Goal: Transaction & Acquisition: Purchase product/service

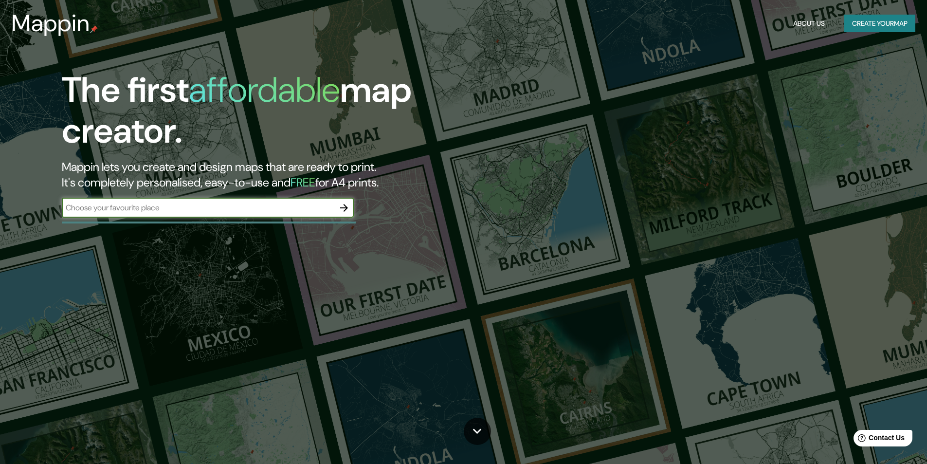
click at [149, 203] on input "text" at bounding box center [198, 207] width 272 height 11
type input "[GEOGRAPHIC_DATA]"
click at [338, 206] on icon "button" at bounding box center [344, 208] width 12 height 12
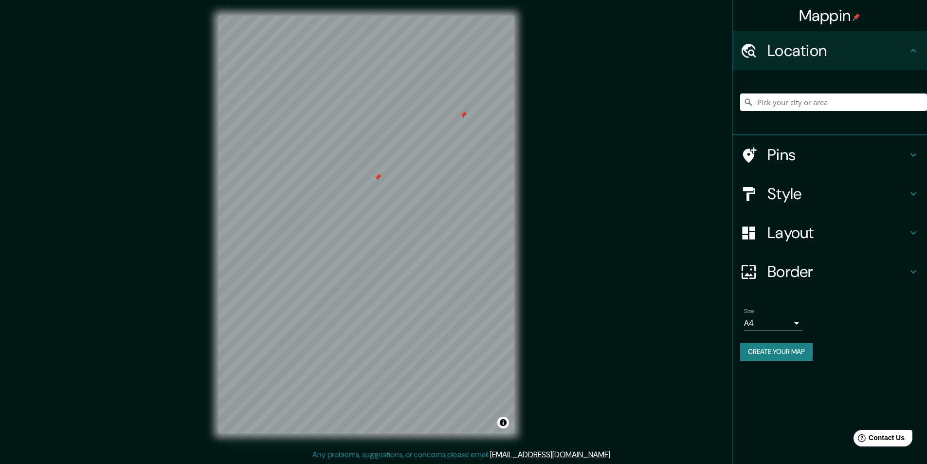
click at [464, 113] on div at bounding box center [463, 115] width 8 height 8
click at [795, 104] on input "Pick your city or area" at bounding box center [833, 102] width 187 height 18
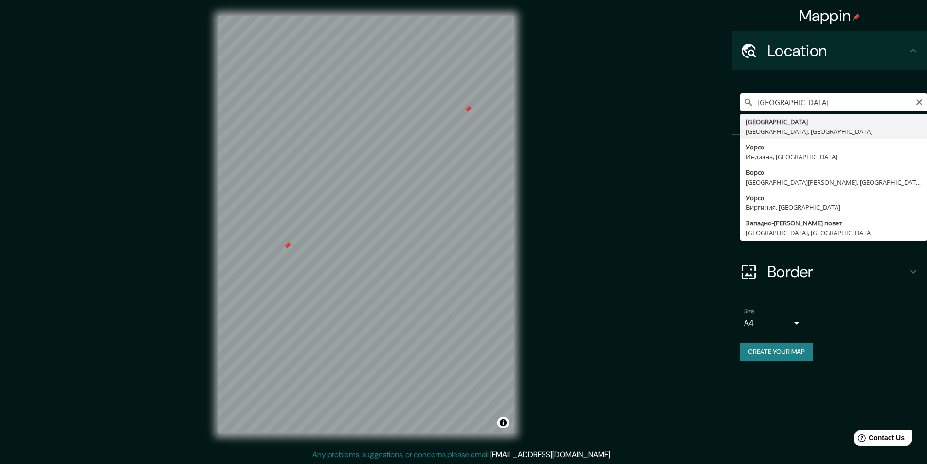
type input "[GEOGRAPHIC_DATA], [GEOGRAPHIC_DATA], [GEOGRAPHIC_DATA]"
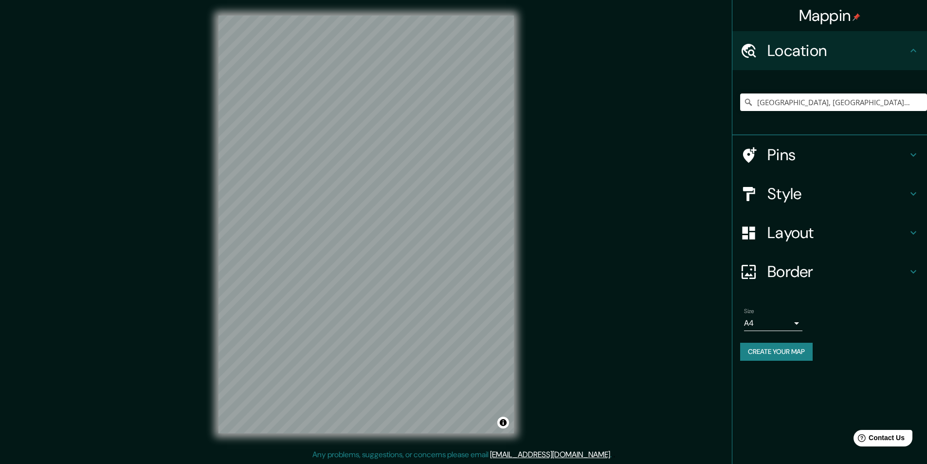
click at [797, 194] on h4 "Style" at bounding box center [837, 193] width 140 height 19
click at [797, 194] on div "Style" at bounding box center [829, 193] width 195 height 39
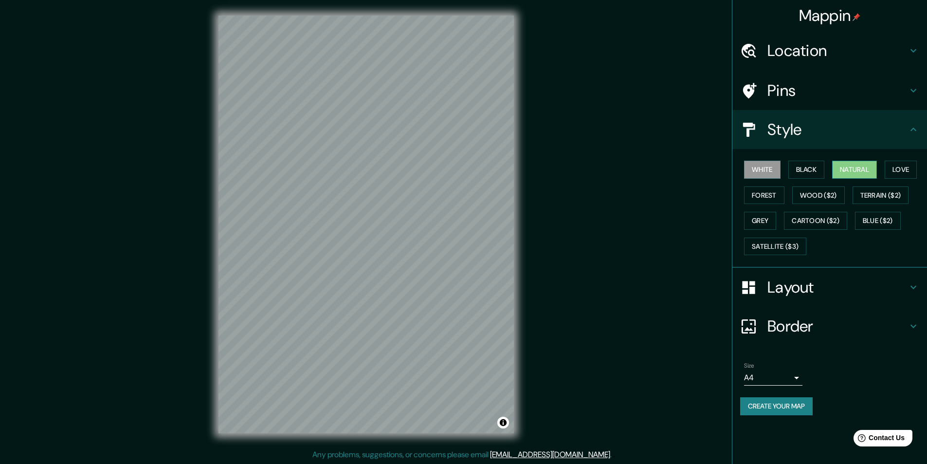
click at [849, 174] on button "Natural" at bounding box center [854, 170] width 45 height 18
click at [894, 173] on button "Love" at bounding box center [901, 170] width 32 height 18
click at [757, 191] on button "Forest" at bounding box center [764, 195] width 40 height 18
click at [759, 220] on button "Grey" at bounding box center [760, 221] width 32 height 18
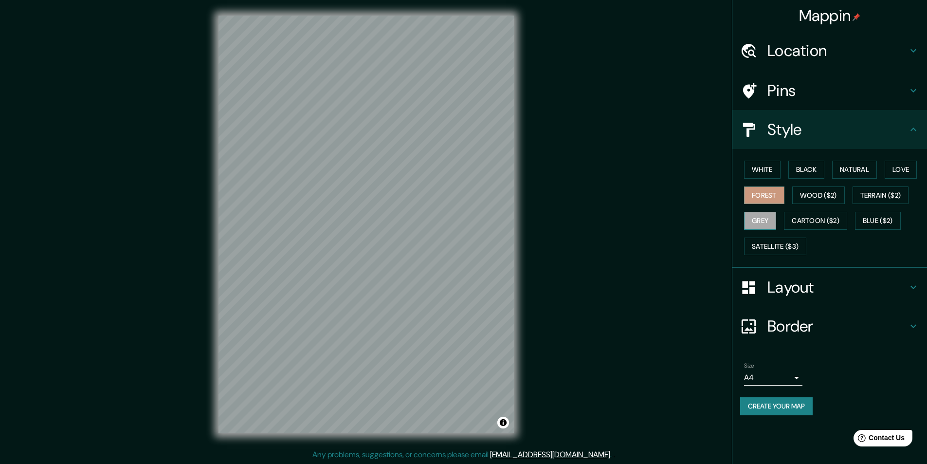
click at [759, 220] on button "Grey" at bounding box center [760, 221] width 32 height 18
click at [843, 171] on button "Natural" at bounding box center [854, 170] width 45 height 18
click at [801, 56] on h4 "Location" at bounding box center [837, 50] width 140 height 19
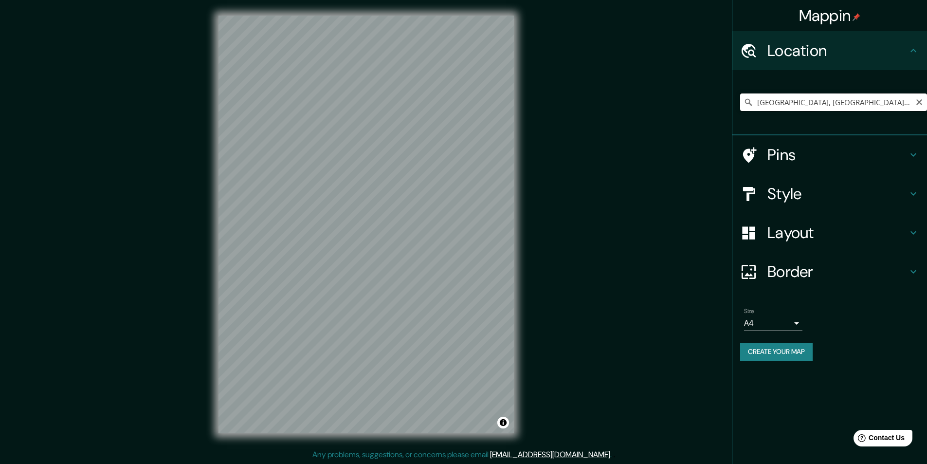
click at [794, 106] on input "[GEOGRAPHIC_DATA], [GEOGRAPHIC_DATA], [GEOGRAPHIC_DATA]" at bounding box center [833, 102] width 187 height 18
click at [781, 151] on h4 "Pins" at bounding box center [837, 154] width 140 height 19
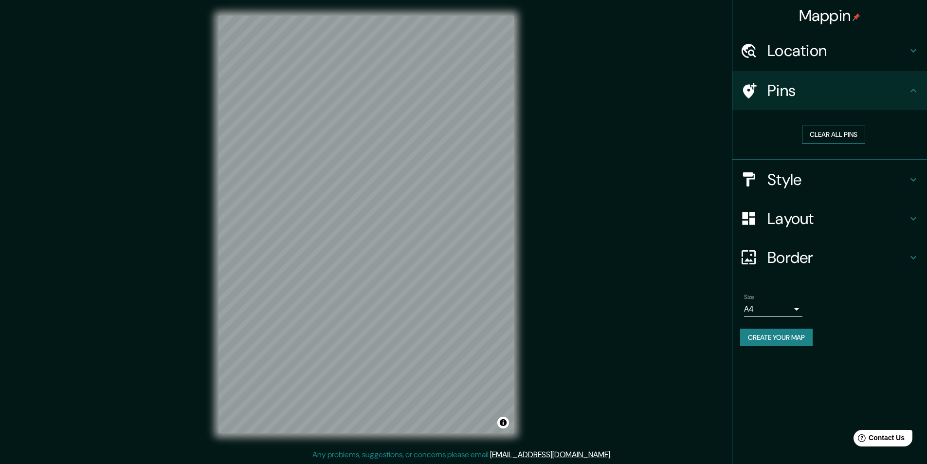
click at [813, 139] on button "Clear all pins" at bounding box center [833, 135] width 63 height 18
click at [787, 256] on h4 "Border" at bounding box center [837, 257] width 140 height 19
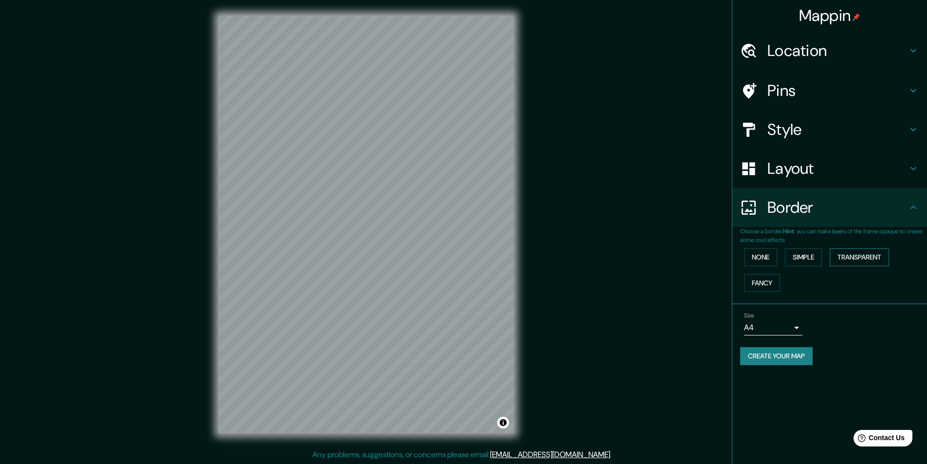
click at [862, 260] on button "Transparent" at bounding box center [859, 257] width 59 height 18
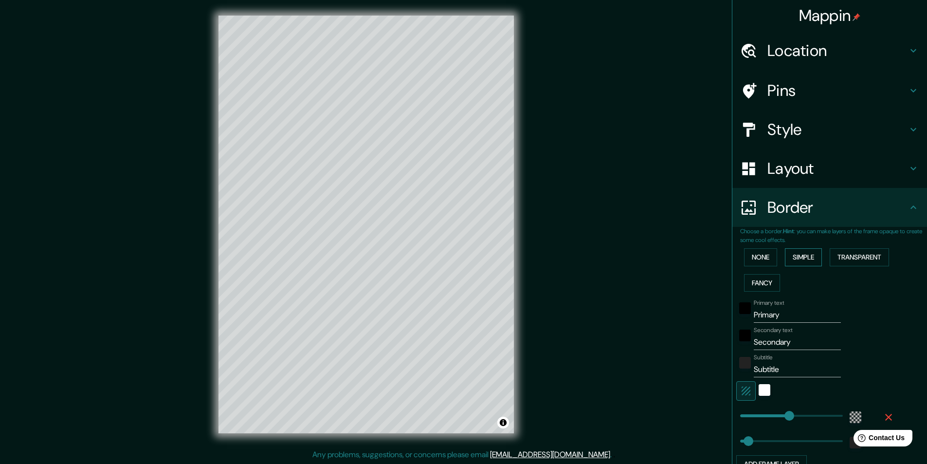
click at [814, 258] on button "Simple" at bounding box center [803, 257] width 37 height 18
click at [768, 258] on button "None" at bounding box center [760, 257] width 33 height 18
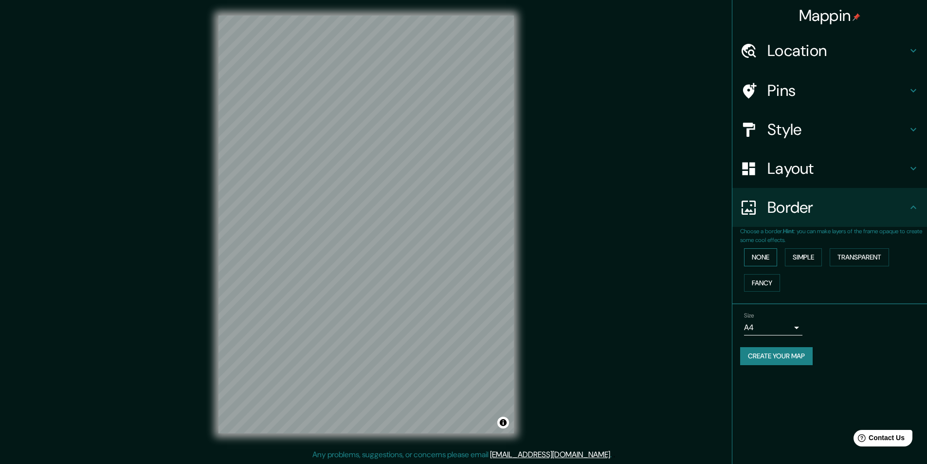
click at [768, 258] on button "None" at bounding box center [760, 257] width 33 height 18
click at [774, 288] on button "Fancy" at bounding box center [762, 283] width 36 height 18
click at [774, 288] on div "None Simple Transparent Fancy" at bounding box center [833, 269] width 187 height 51
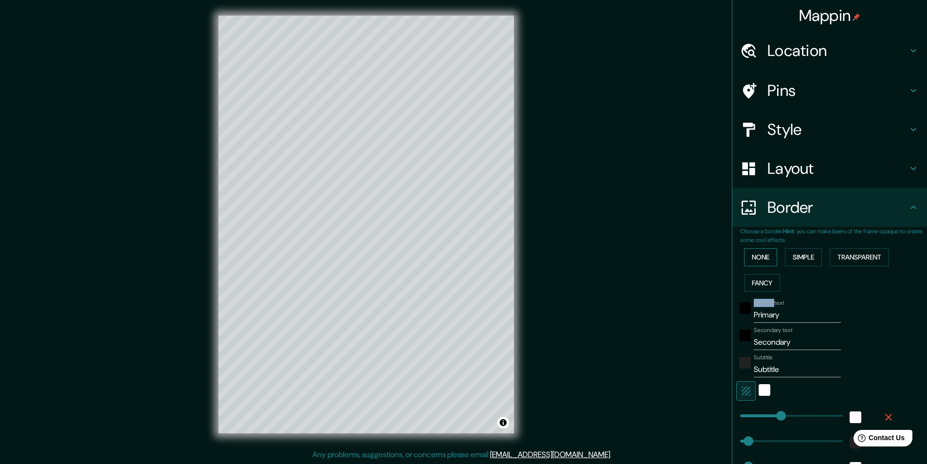
click at [751, 256] on button "None" at bounding box center [760, 257] width 33 height 18
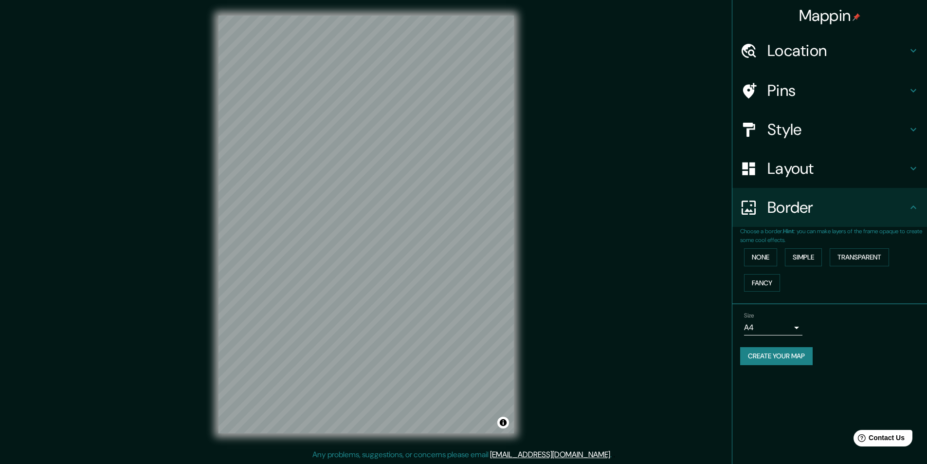
click at [787, 179] on div "Layout" at bounding box center [829, 168] width 195 height 39
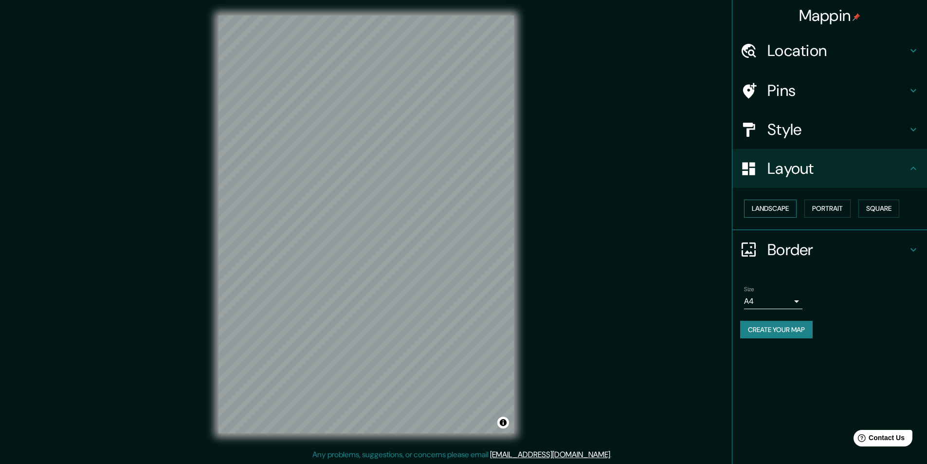
click at [775, 212] on button "Landscape" at bounding box center [770, 208] width 53 height 18
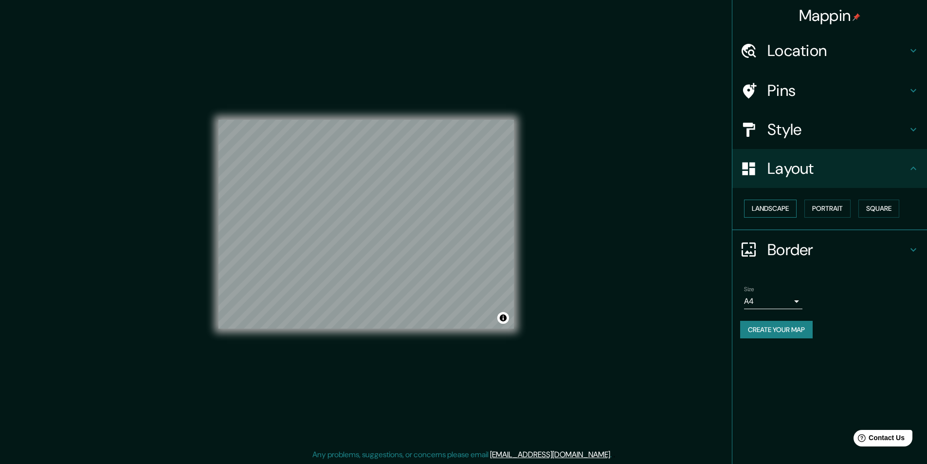
click at [775, 212] on button "Landscape" at bounding box center [770, 208] width 53 height 18
click at [843, 211] on button "Portrait" at bounding box center [827, 208] width 46 height 18
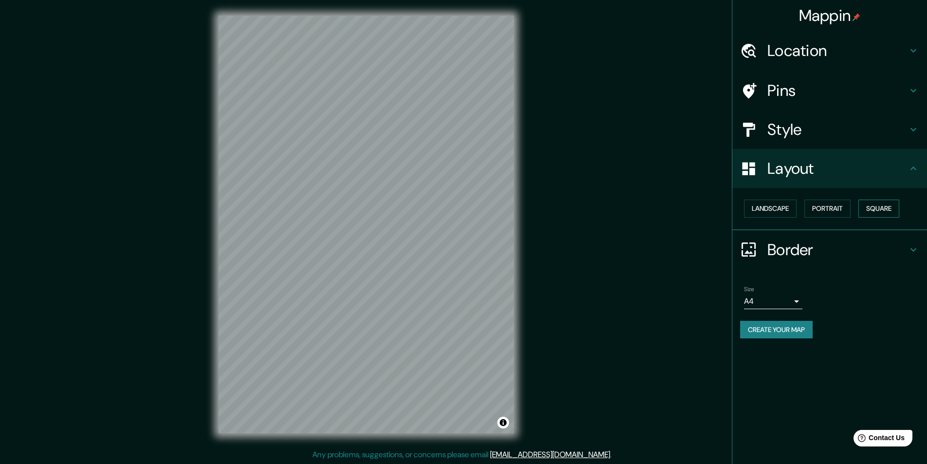
click at [885, 213] on button "Square" at bounding box center [878, 208] width 41 height 18
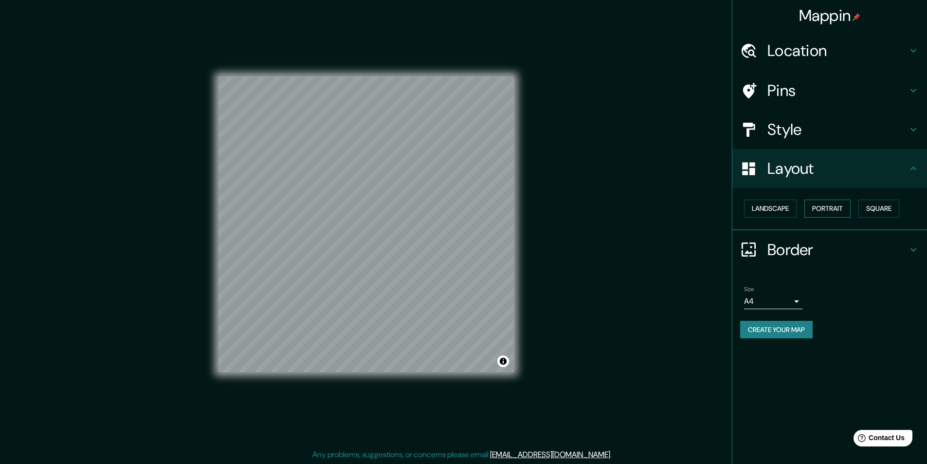
click at [838, 211] on button "Portrait" at bounding box center [827, 208] width 46 height 18
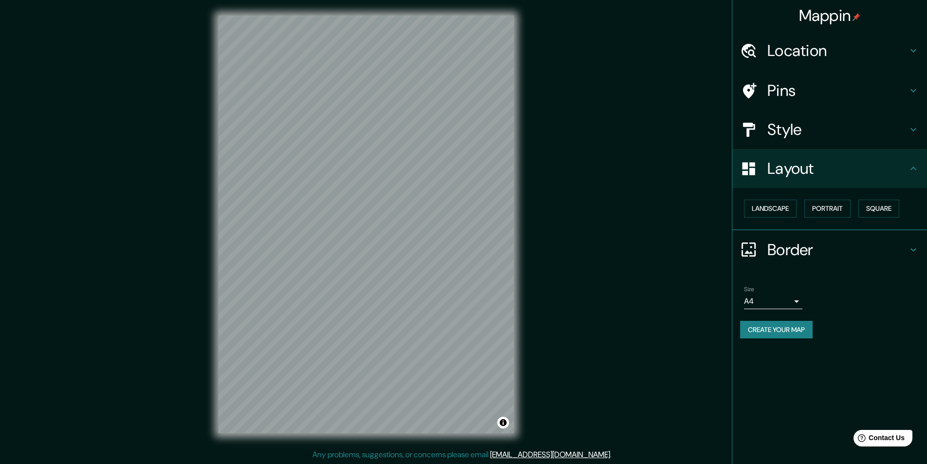
click at [795, 55] on h4 "Location" at bounding box center [837, 50] width 140 height 19
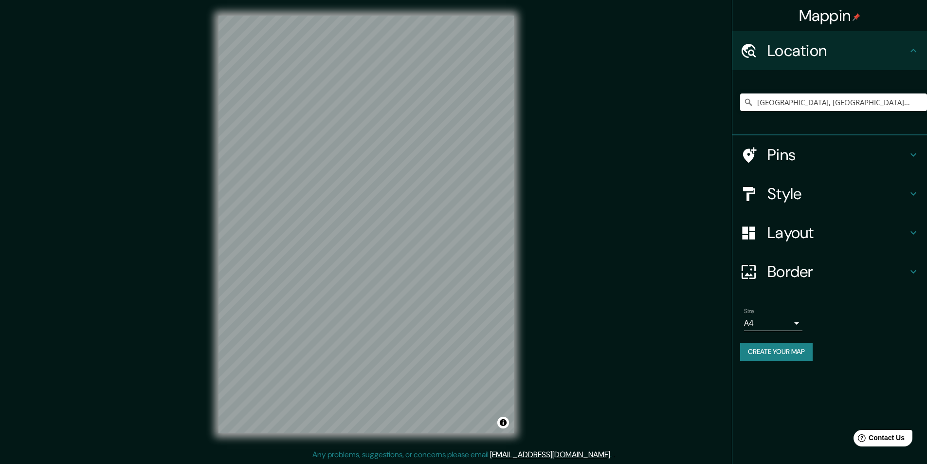
click at [780, 151] on h4 "Pins" at bounding box center [837, 154] width 140 height 19
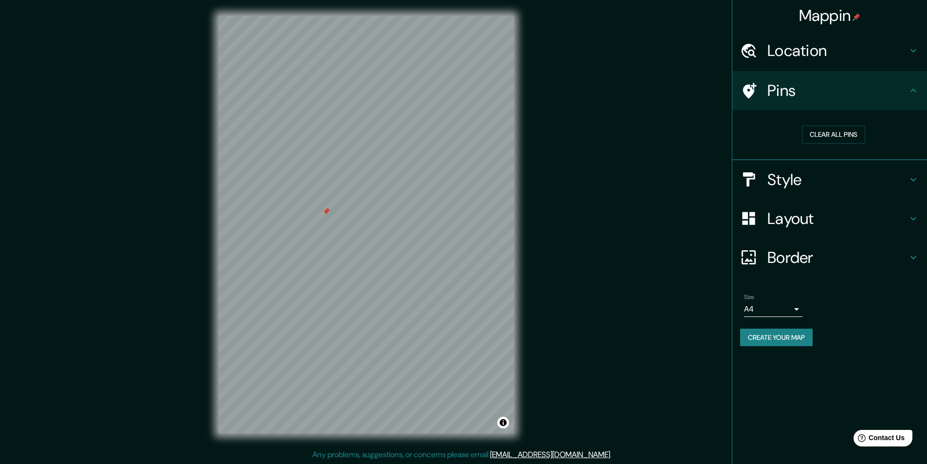
click at [325, 209] on div at bounding box center [326, 211] width 8 height 8
click at [823, 135] on button "Clear all pins" at bounding box center [833, 135] width 63 height 18
